Goal: Task Accomplishment & Management: Manage account settings

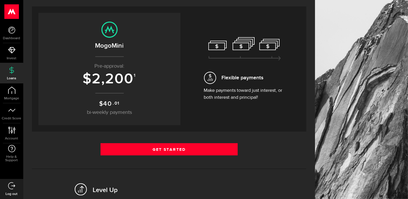
scroll to position [129, 0]
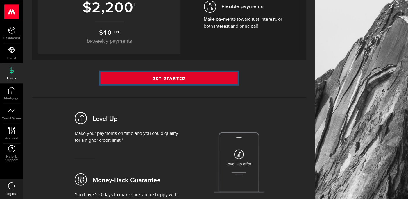
click at [201, 76] on link "Get Started" at bounding box center [168, 78] width 137 height 12
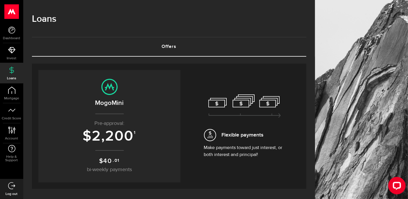
click at [152, 130] on h3 "$ 2,200 1" at bounding box center [109, 136] width 130 height 16
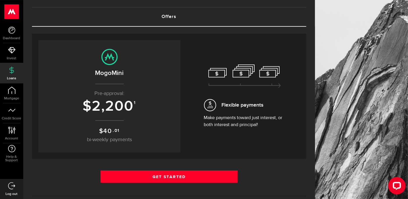
scroll to position [40, 0]
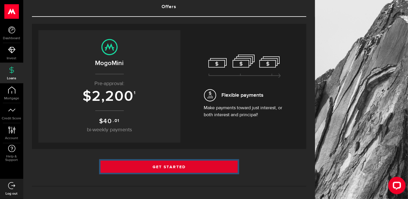
click at [166, 163] on link "Get Started" at bounding box center [168, 167] width 137 height 12
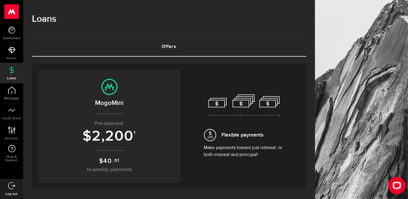
click at [117, 84] on icon at bounding box center [109, 87] width 16 height 16
click at [12, 27] on use at bounding box center [11, 29] width 7 height 7
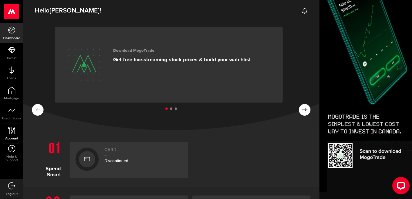
click at [10, 130] on icon at bounding box center [12, 130] width 8 height 7
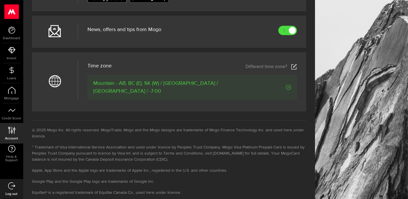
scroll to position [269, 0]
click at [295, 30] on div at bounding box center [292, 30] width 6 height 6
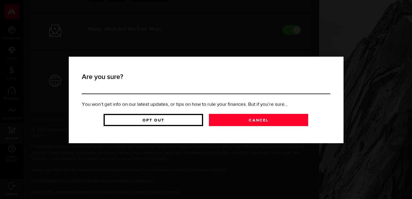
click at [184, 118] on link "Opt Out" at bounding box center [154, 120] width 100 height 12
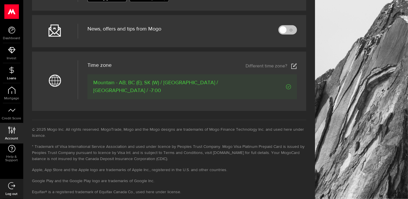
click at [15, 70] on icon at bounding box center [11, 69] width 7 height 7
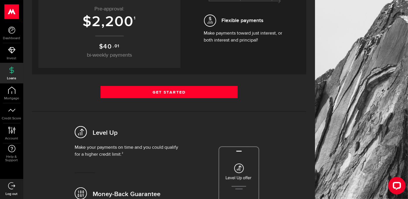
scroll to position [116, 0]
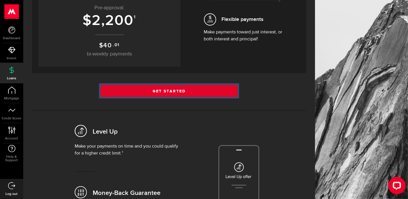
click at [191, 86] on link "Get Started" at bounding box center [168, 91] width 137 height 12
